Goal: Task Accomplishment & Management: Manage account settings

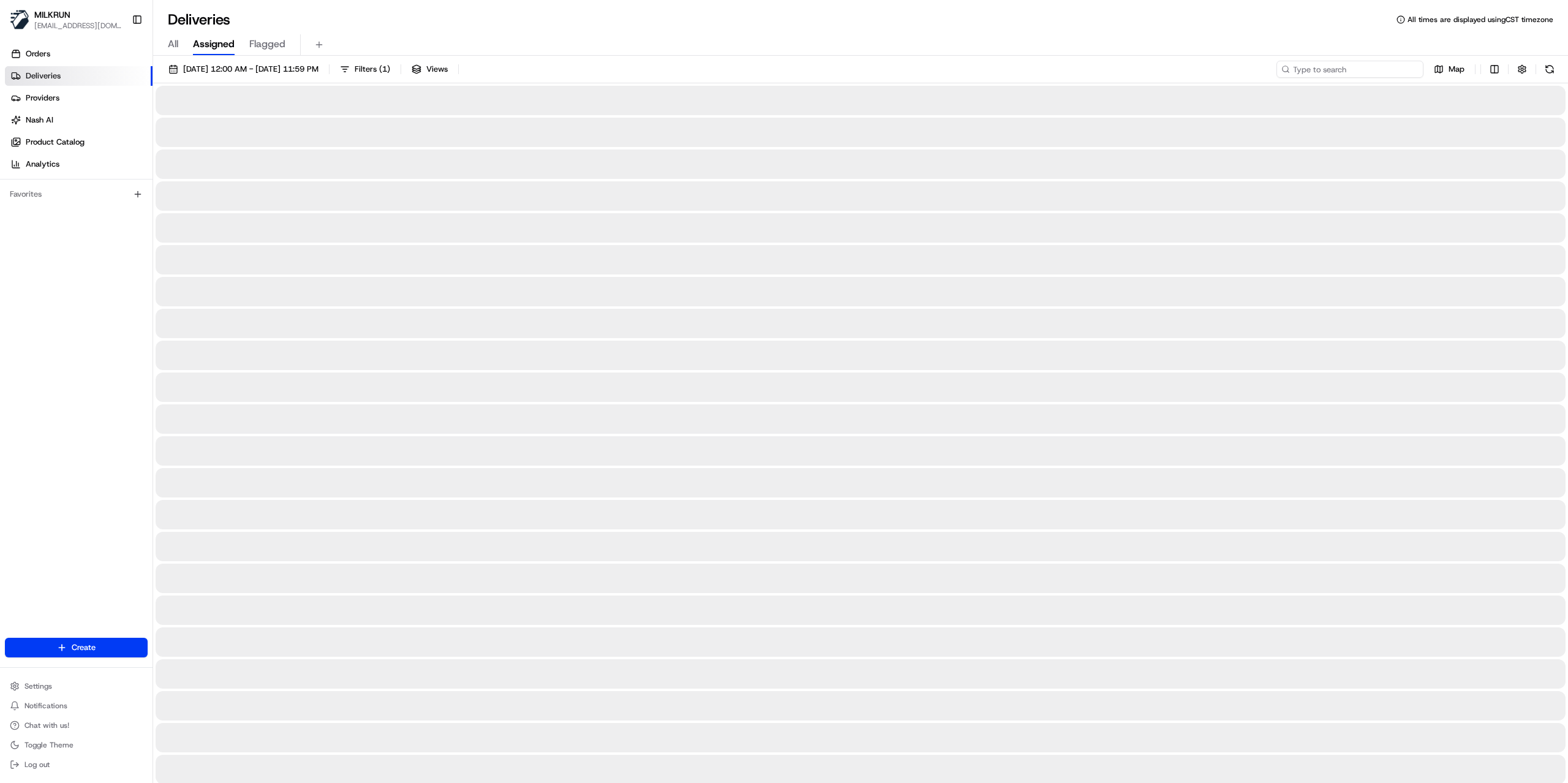
click at [1357, 74] on input at bounding box center [1350, 69] width 147 height 17
paste input "d4c1ffe4-be89-47c4-982a-431a1cd08970"
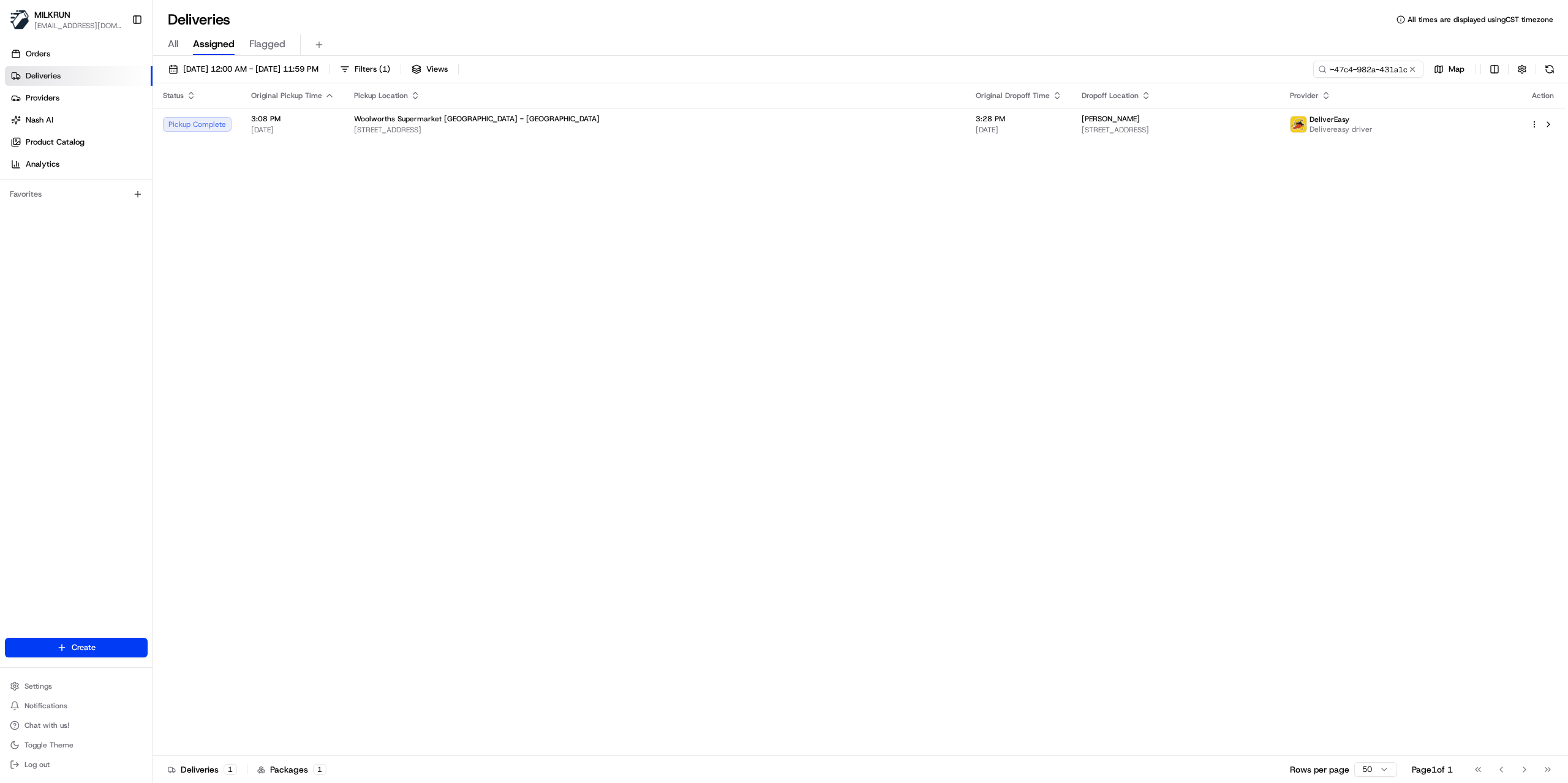
click at [900, 41] on div "All Assigned Flagged" at bounding box center [861, 44] width 1416 height 21
click at [1082, 129] on span "130 Hill Road, Belmont, Wellington 5010, NZ" at bounding box center [1177, 129] width 189 height 10
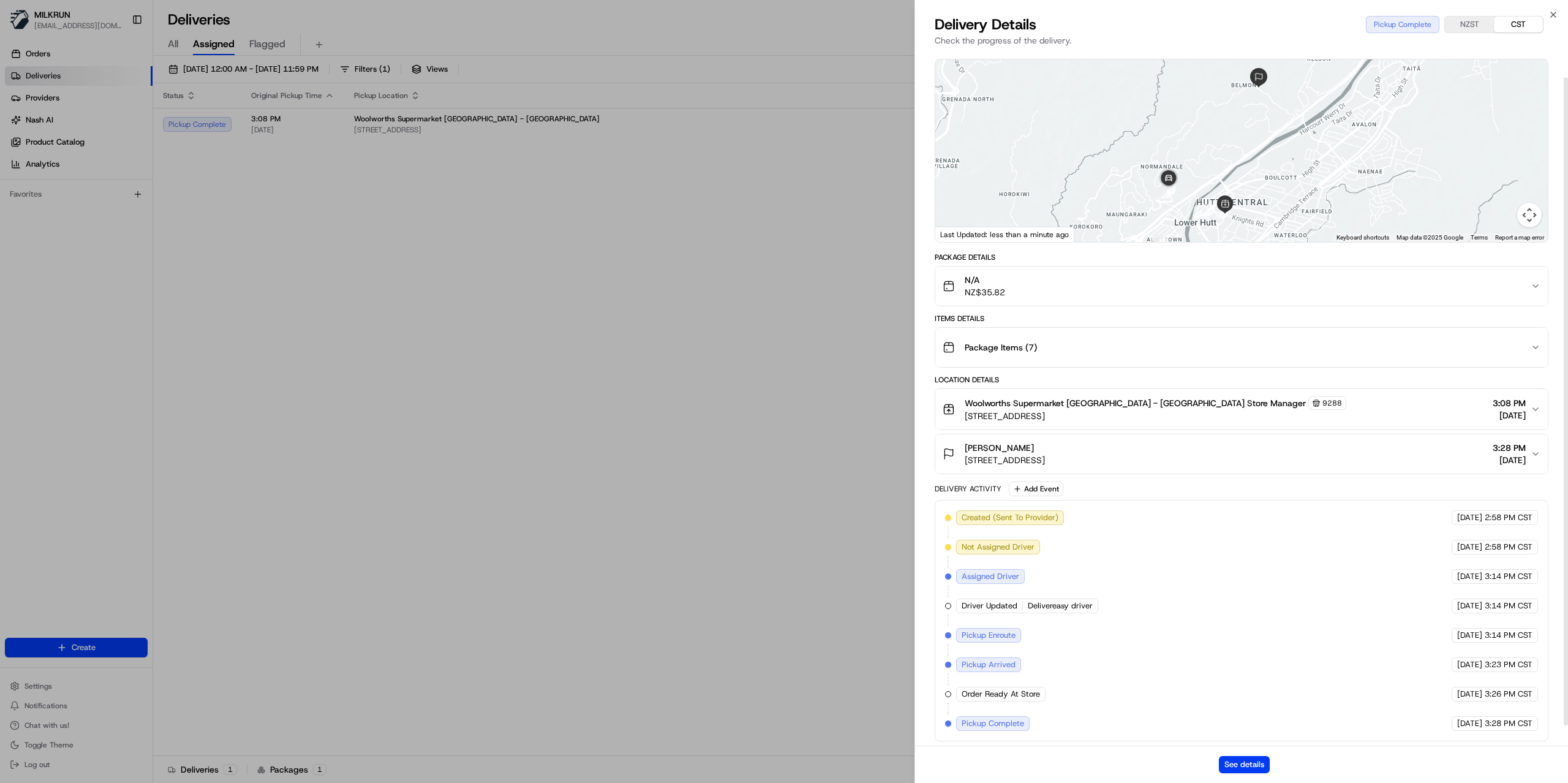
scroll to position [49, 0]
click at [1235, 764] on button "See details" at bounding box center [1244, 765] width 50 height 17
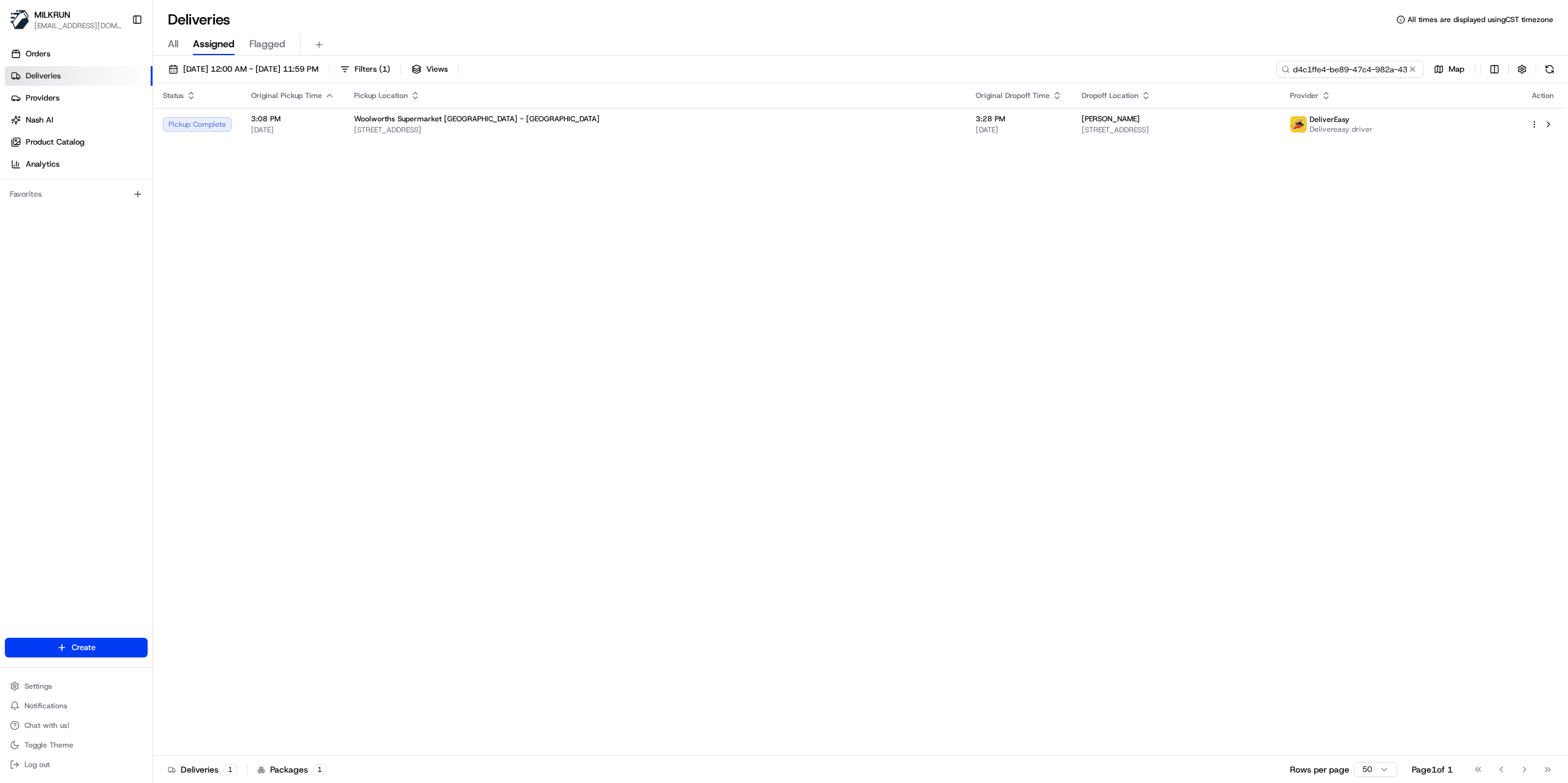
click at [1375, 71] on input "d4c1ffe4-be89-47c4-982a-431a1cd08970" at bounding box center [1350, 69] width 147 height 17
paste input "7f07c1a2-66ab-4149-8cbb-125162dbe2d1"
type input "7f07c1a2-66ab-4149-8cbb-125162dbe2d1"
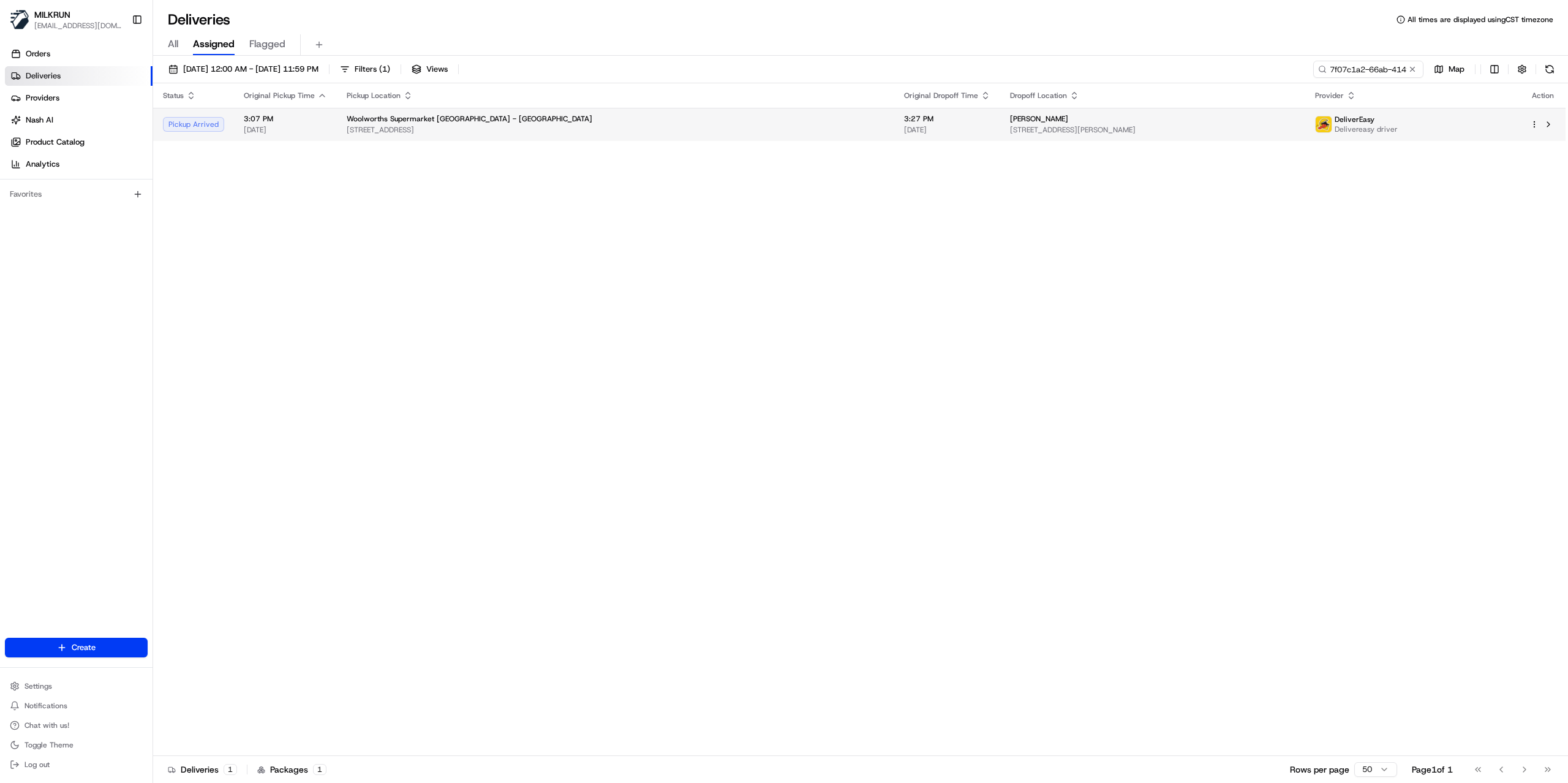
click at [1447, 131] on div "DeliverEasy Delivereasy driver" at bounding box center [1413, 124] width 196 height 19
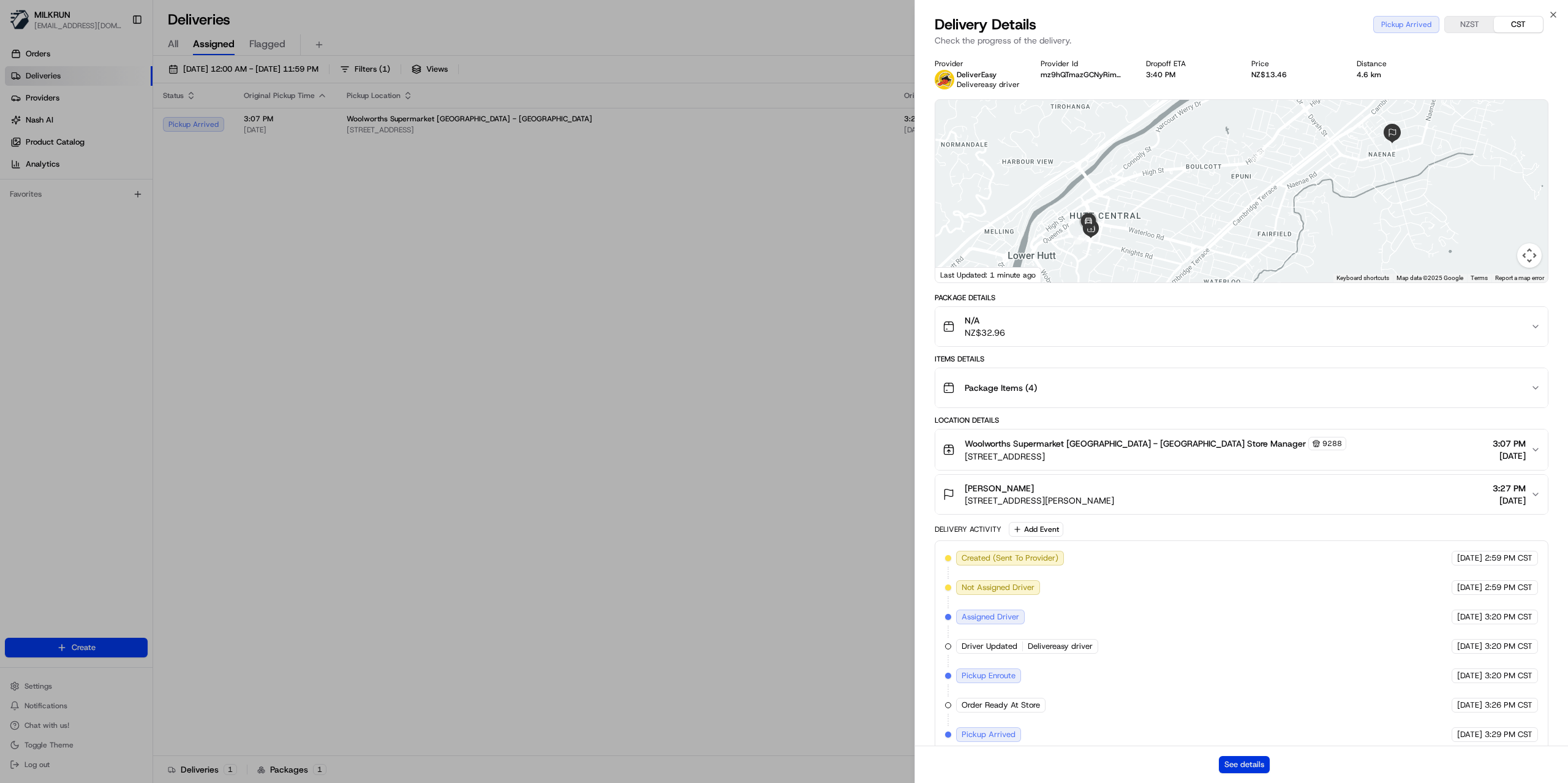
click at [1243, 772] on button "See details" at bounding box center [1244, 765] width 50 height 17
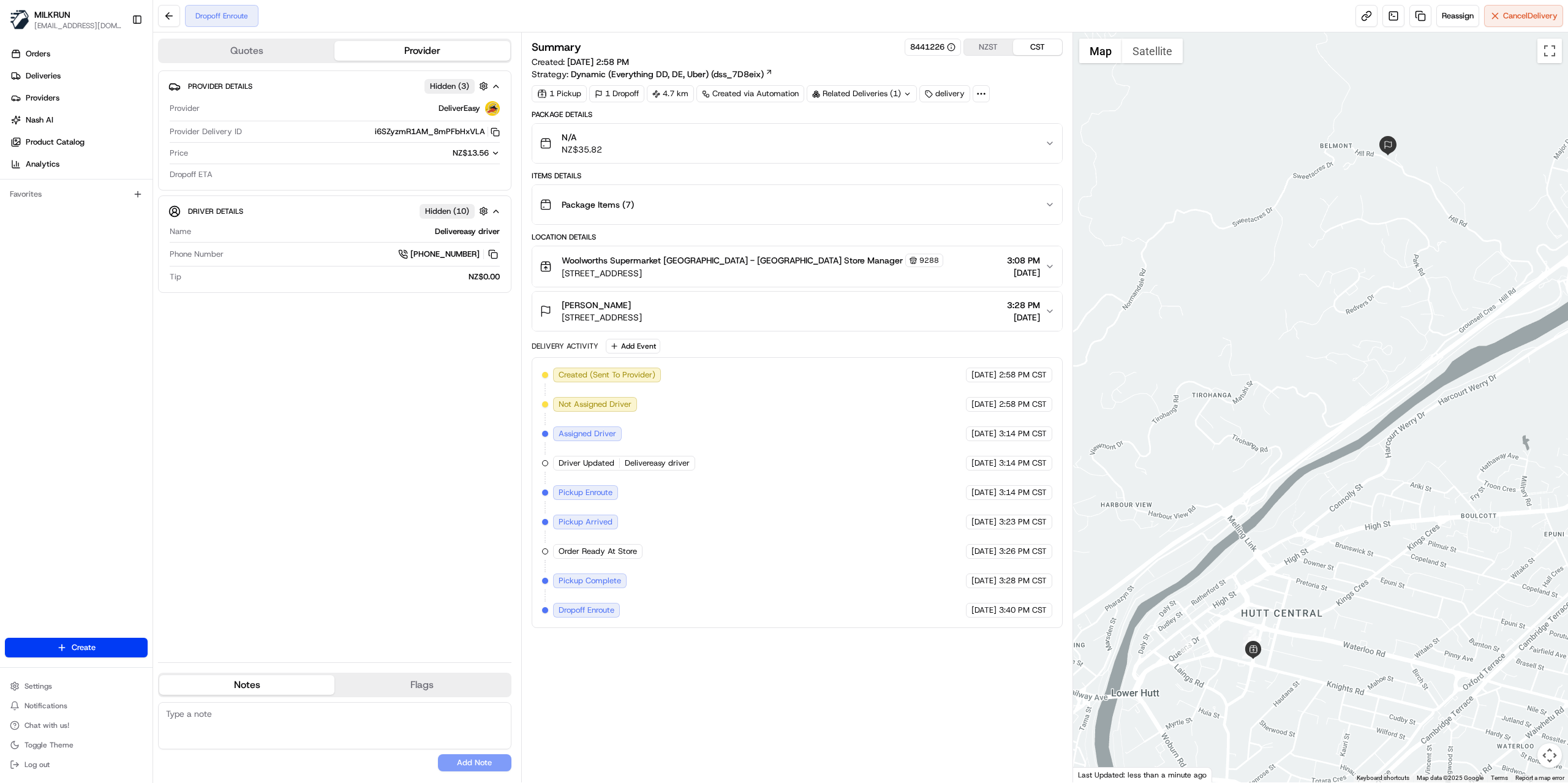
click at [1047, 158] on button "N/A NZ$35.82" at bounding box center [797, 143] width 530 height 39
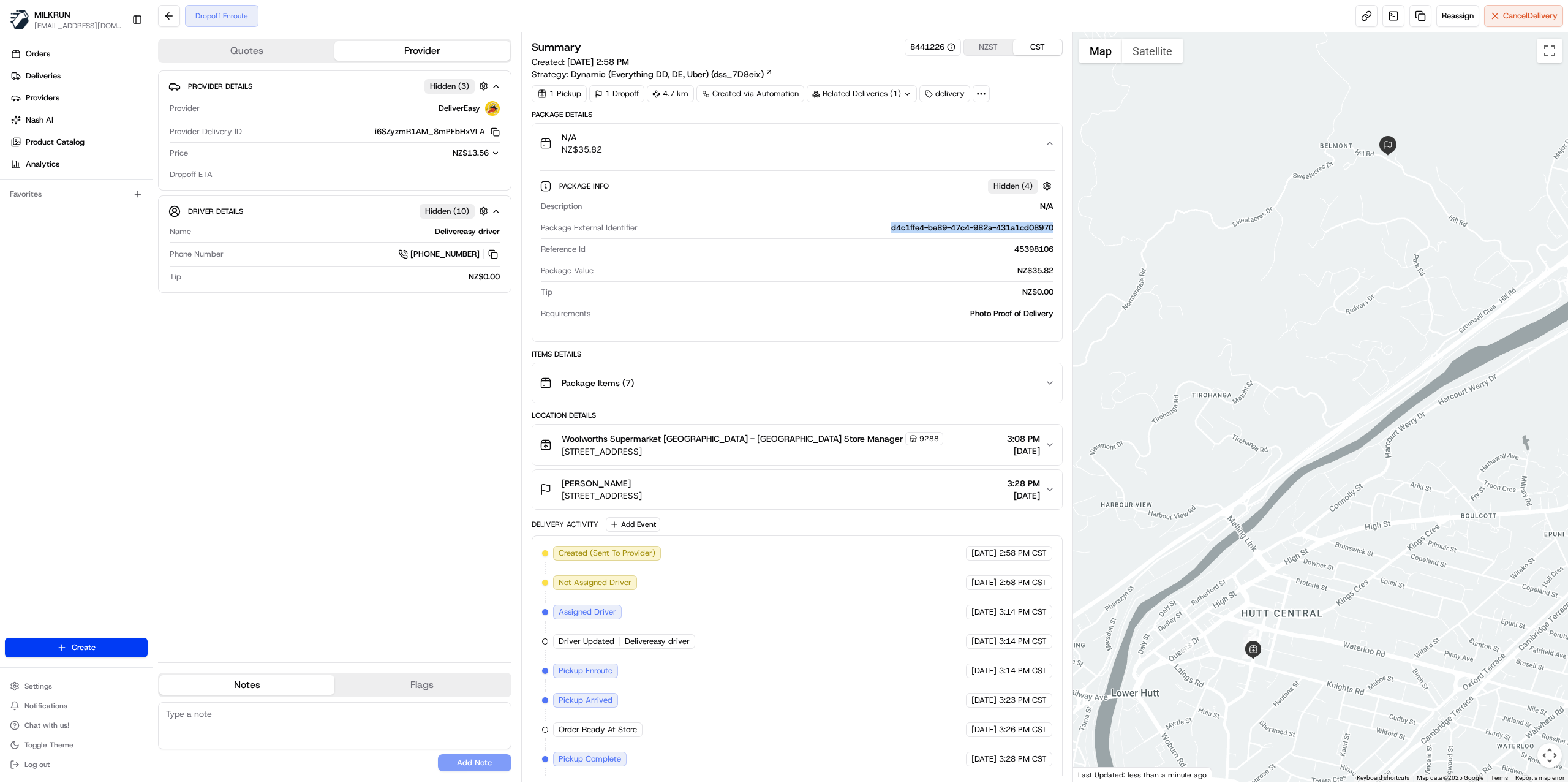
drag, startPoint x: 878, startPoint y: 229, endPoint x: 1010, endPoint y: 239, distance: 132.4
click at [1010, 239] on div "Package External Identifier d4c1ffe4-be89-47c4-982a-431a1cd08970" at bounding box center [797, 230] width 513 height 17
copy div "d4c1ffe4-be89-47c4-982a-431a1cd08970"
click at [404, 465] on div "Provider Details Hidden ( 3 ) Provider DeliverEasy Provider Delivery ID i6SZyzm…" at bounding box center [334, 362] width 353 height 582
drag, startPoint x: 868, startPoint y: 237, endPoint x: 995, endPoint y: 234, distance: 127.0
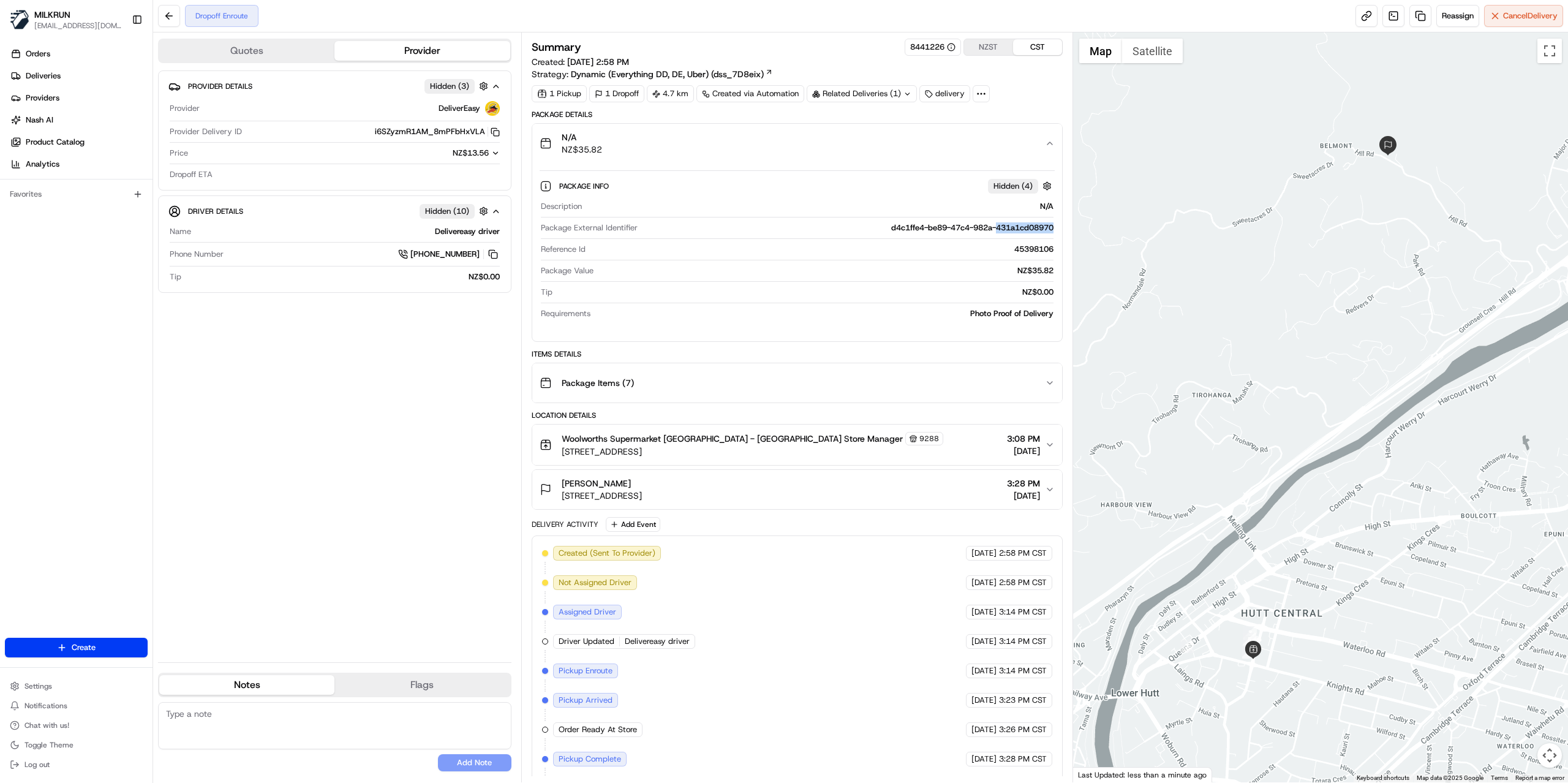
click at [995, 234] on div "Package External Identifier d4c1ffe4-be89-47c4-982a-431a1cd08970" at bounding box center [797, 230] width 513 height 17
click at [851, 263] on div "Description N/A Package External Identifier d4c1ffe4-be89-47c4-982a-431a1cd0897…" at bounding box center [797, 260] width 515 height 128
drag, startPoint x: 868, startPoint y: 229, endPoint x: 1057, endPoint y: 226, distance: 189.0
click at [1057, 226] on div "Package Info Hidden ( 4 ) Description N/A Package External Identifier d4c1ffe4-…" at bounding box center [797, 248] width 530 height 169
copy div "d4c1ffe4-be89-47c4-982a-431a1cd08970"
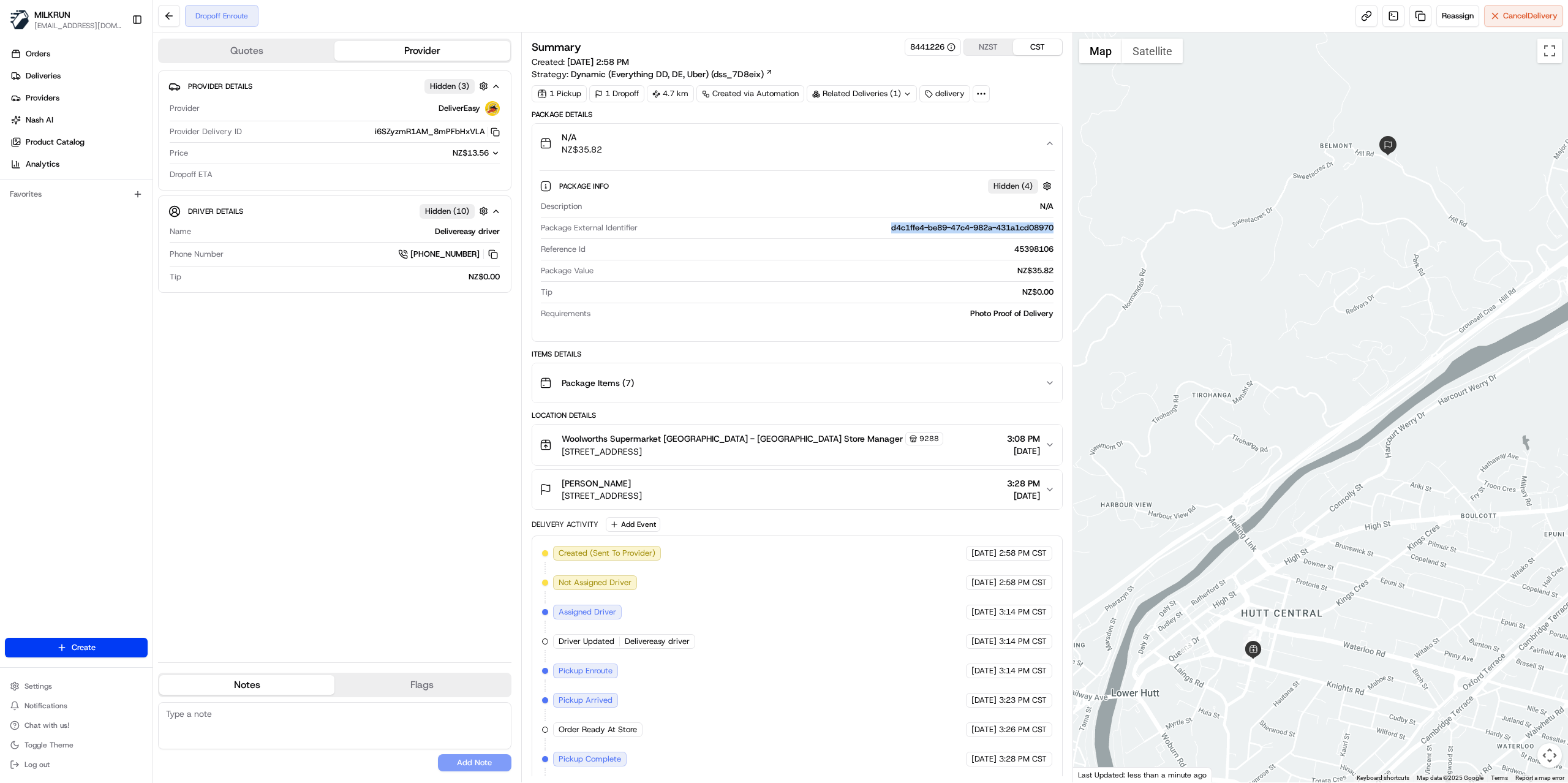
scroll to position [37, 0]
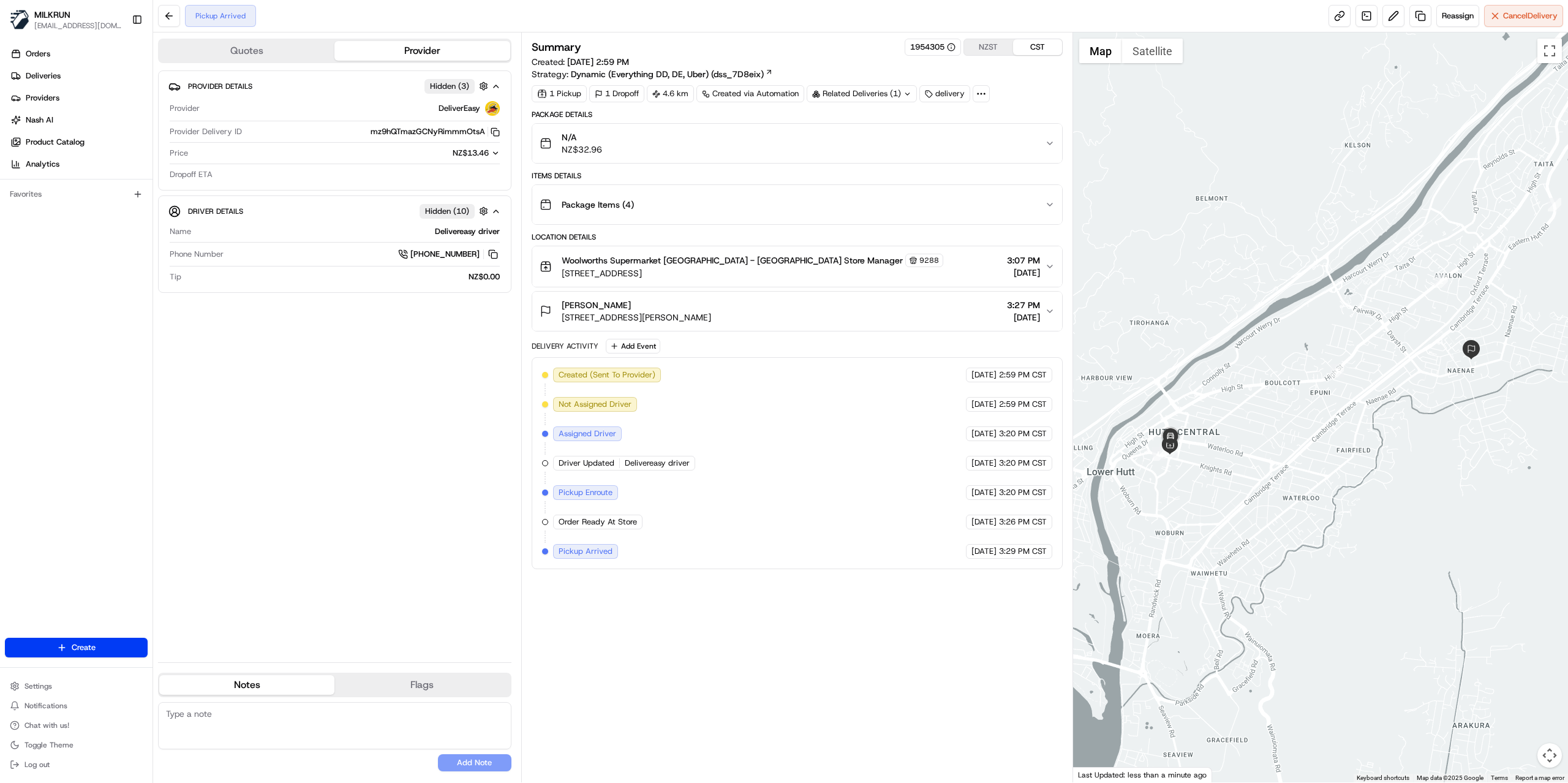
click at [783, 634] on div "Summary 1954305 NZST CST Created: 19/08/2025 2:59 PM Strategy: Dynamic (Everyth…" at bounding box center [797, 408] width 532 height 738
click at [743, 622] on div "Summary 1954305 NZST CST Created: 19/08/2025 2:59 PM Strategy: Dynamic (Everyth…" at bounding box center [797, 408] width 532 height 738
click at [1449, 17] on span "Reassign" at bounding box center [1458, 16] width 32 height 11
click at [1513, 23] on button "Cancel Delivery" at bounding box center [1524, 16] width 79 height 22
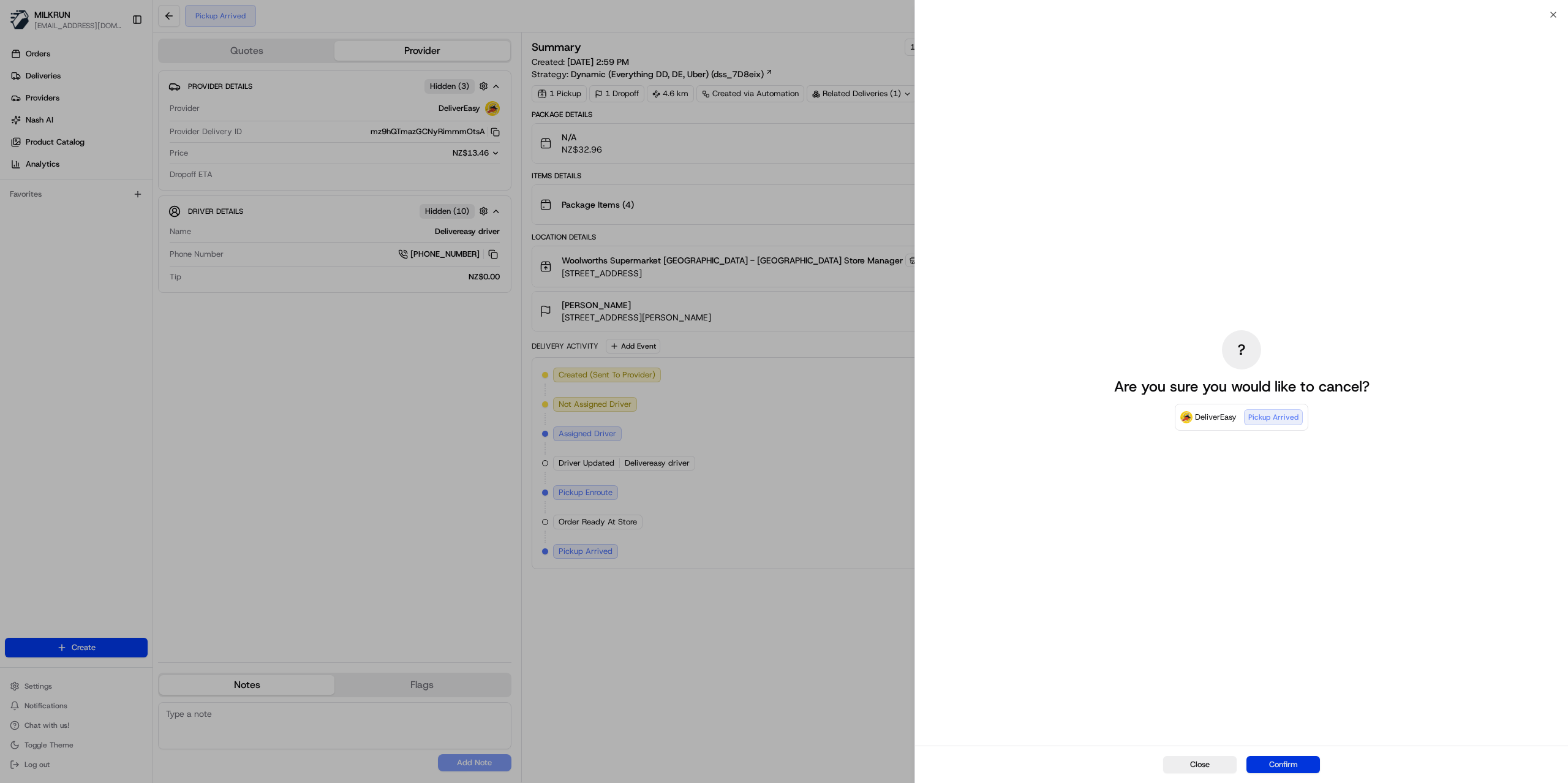
click at [1274, 765] on button "Confirm" at bounding box center [1283, 765] width 73 height 17
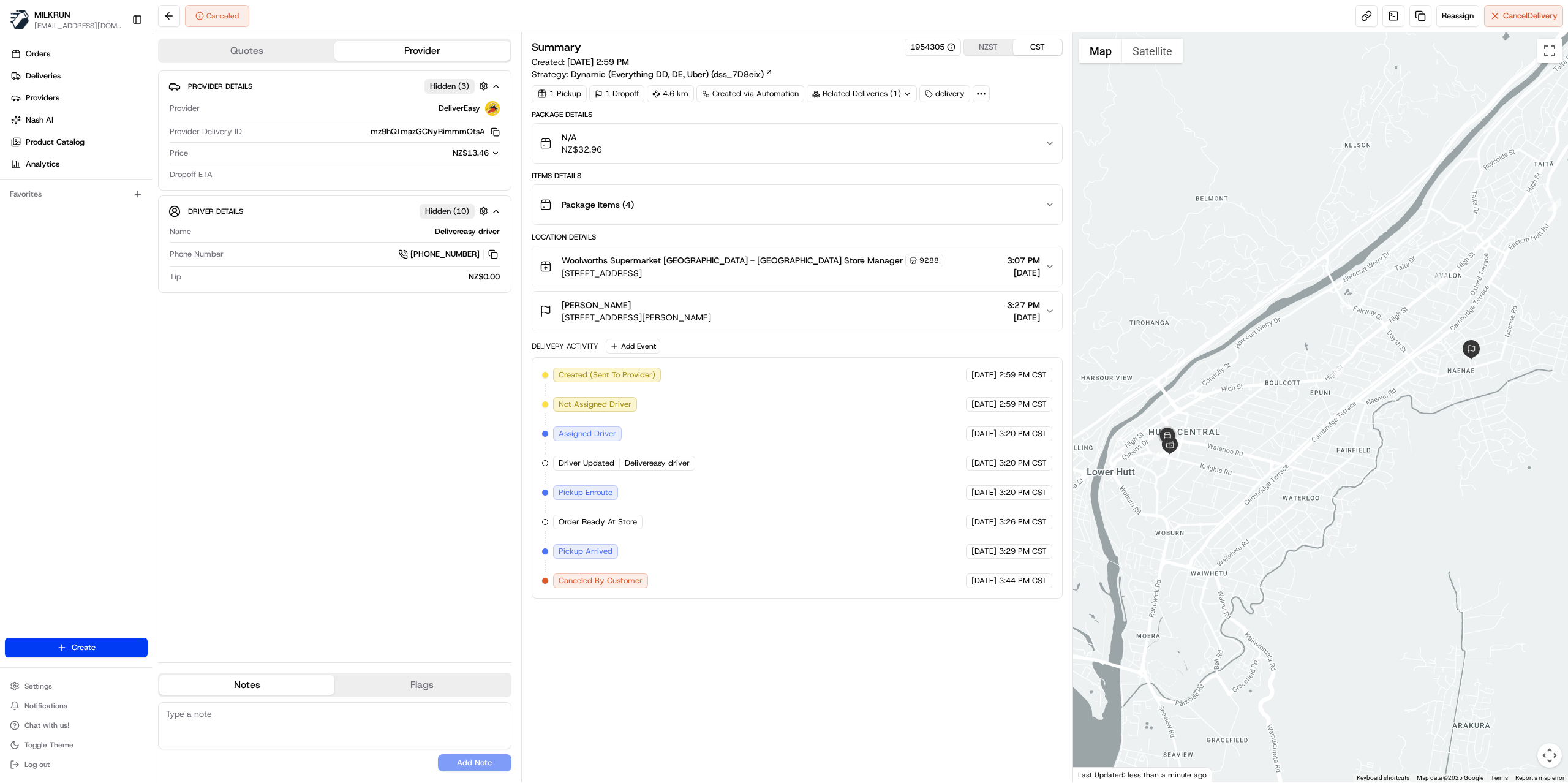
click at [599, 677] on div "Summary 1954305 NZST CST Created: 19/08/2025 2:59 PM Strategy: Dynamic (Everyth…" at bounding box center [797, 408] width 532 height 738
click at [422, 488] on div "Provider Details Hidden ( 3 ) Provider DeliverEasy Provider Delivery ID mz9hQTm…" at bounding box center [334, 362] width 353 height 582
click at [292, 471] on div "Provider Details Hidden ( 3 ) Provider DeliverEasy Provider Delivery ID mz9hQTm…" at bounding box center [334, 362] width 353 height 582
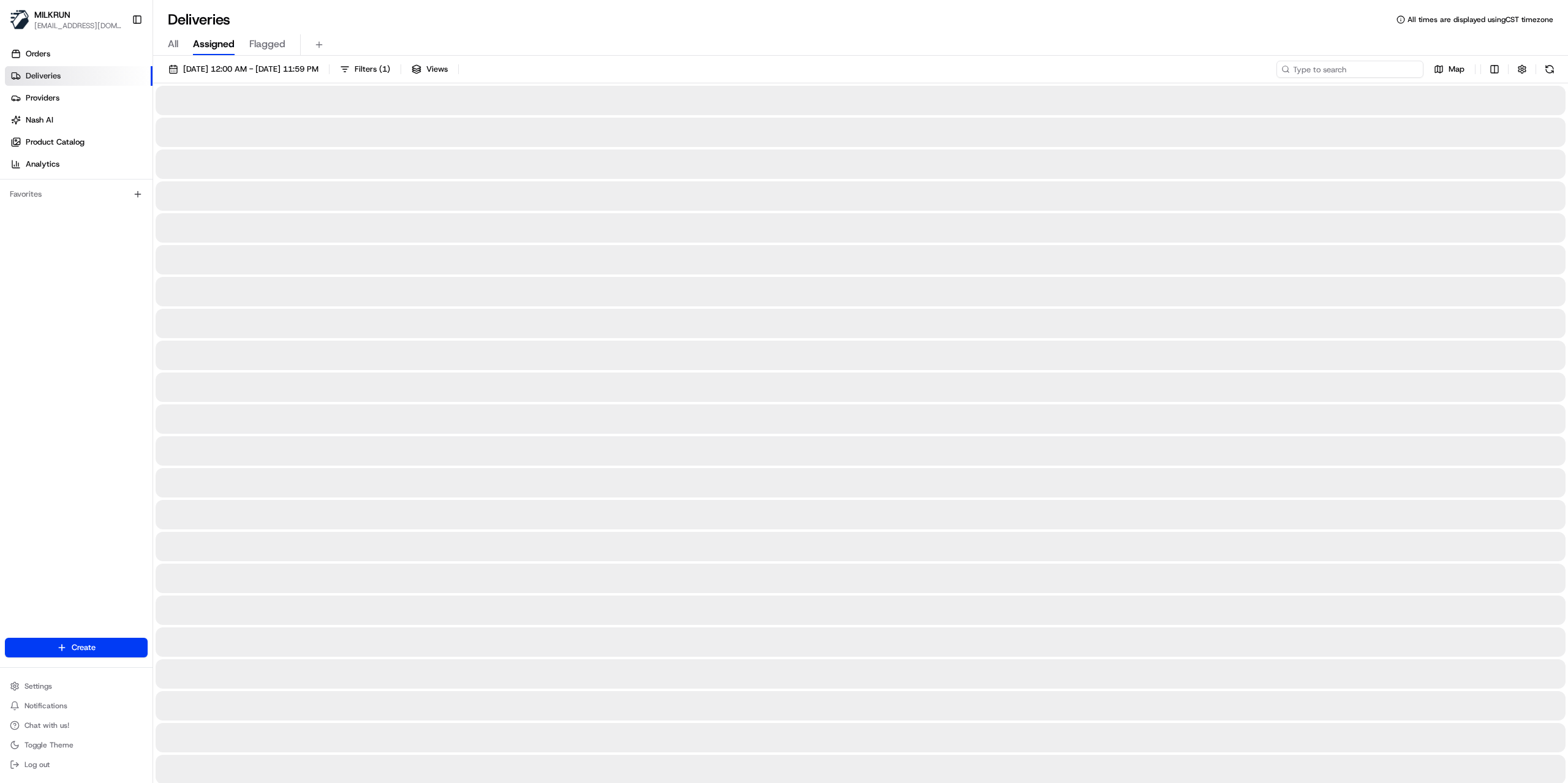
click at [1381, 65] on input at bounding box center [1350, 69] width 147 height 17
paste input "[PERSON_NAME]"
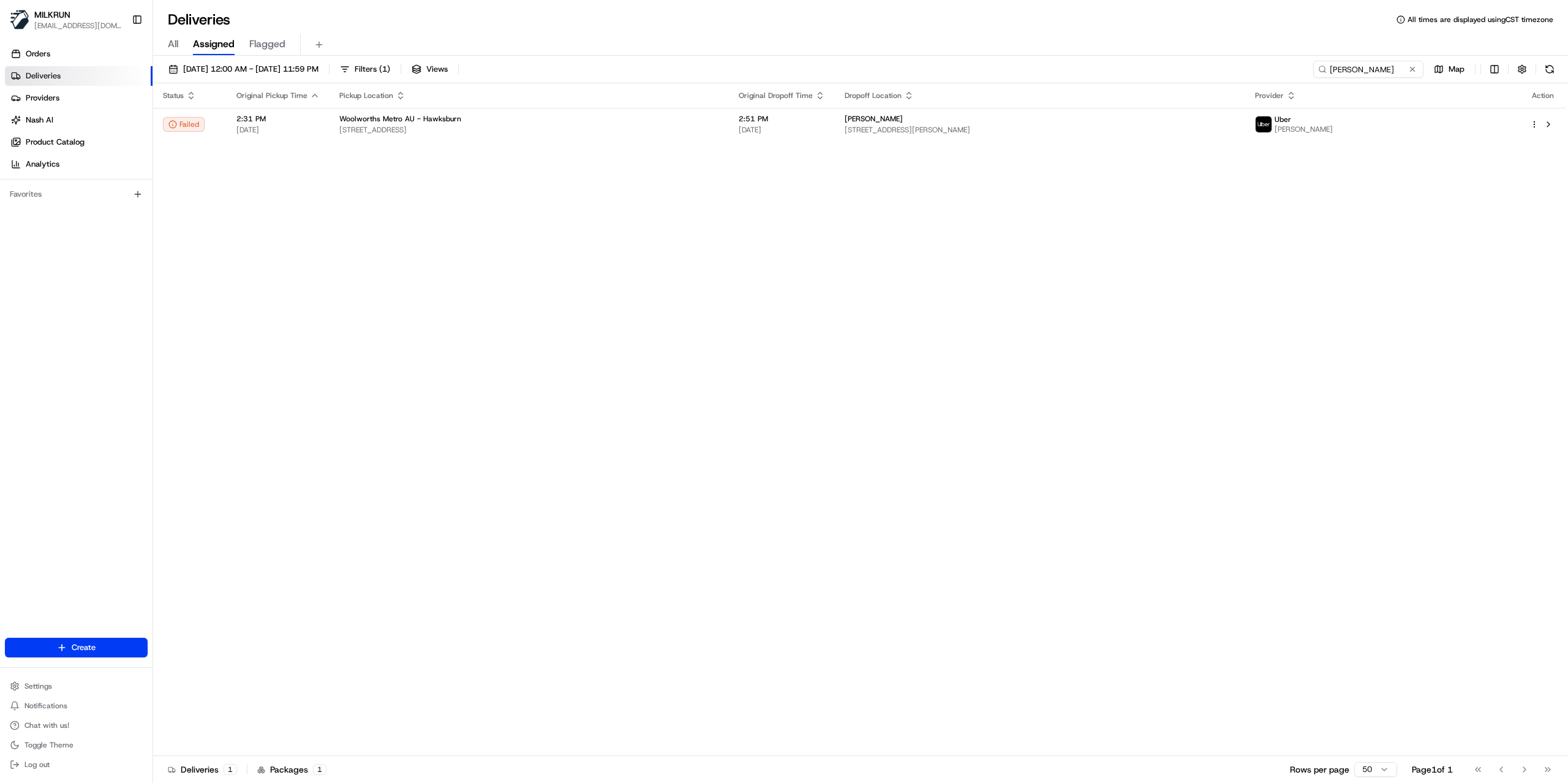
click at [1125, 36] on div "All Assigned Flagged" at bounding box center [861, 44] width 1416 height 21
click at [1393, 69] on input "Jessica Lecouvey" at bounding box center [1350, 69] width 147 height 17
paste input "AIDEV J."
type input "JAIDEV J"
